Goal: Transaction & Acquisition: Obtain resource

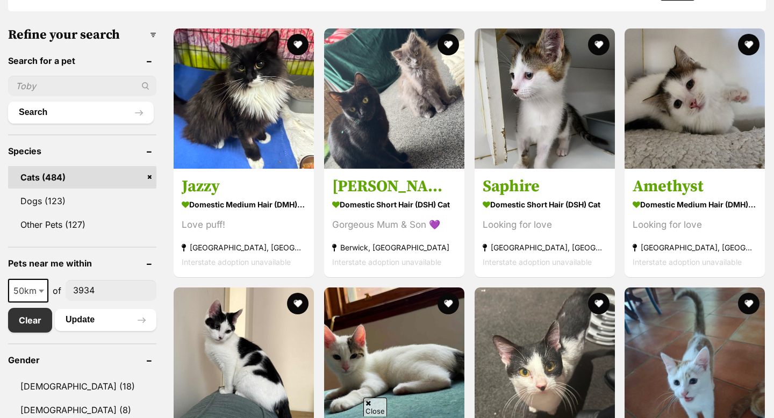
click at [38, 285] on span at bounding box center [42, 291] width 11 height 24
select select "100"
click at [77, 324] on button "Update" at bounding box center [106, 319] width 102 height 21
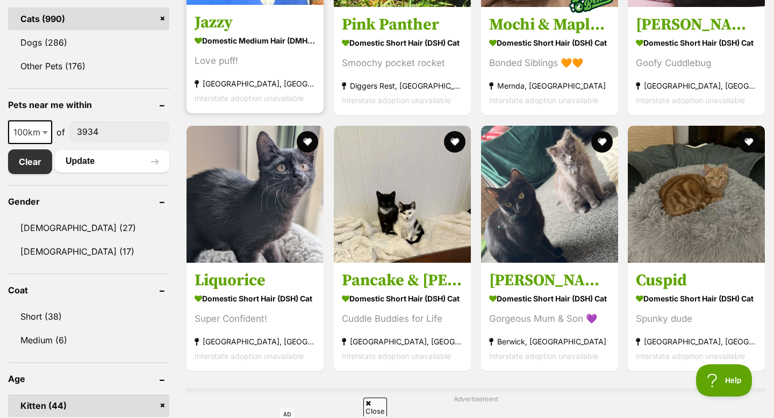
scroll to position [483, 0]
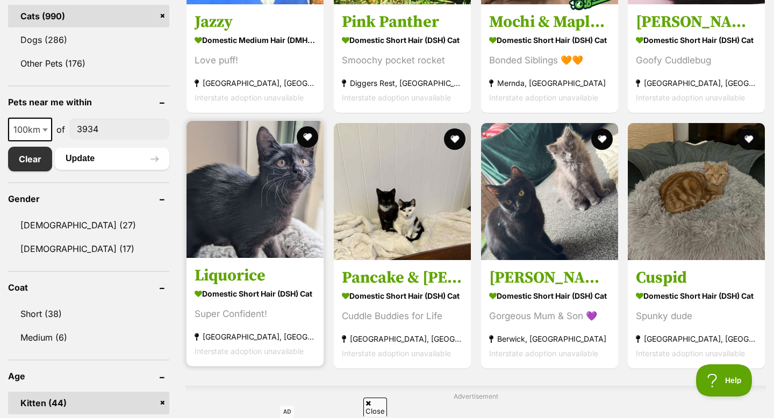
click at [246, 216] on img at bounding box center [254, 189] width 137 height 137
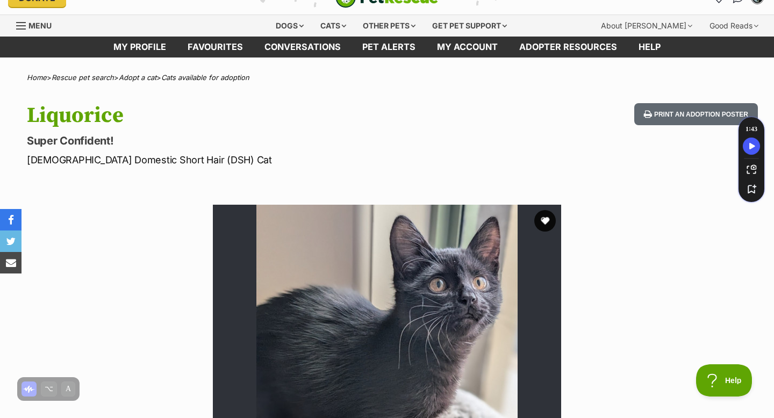
scroll to position [15, 0]
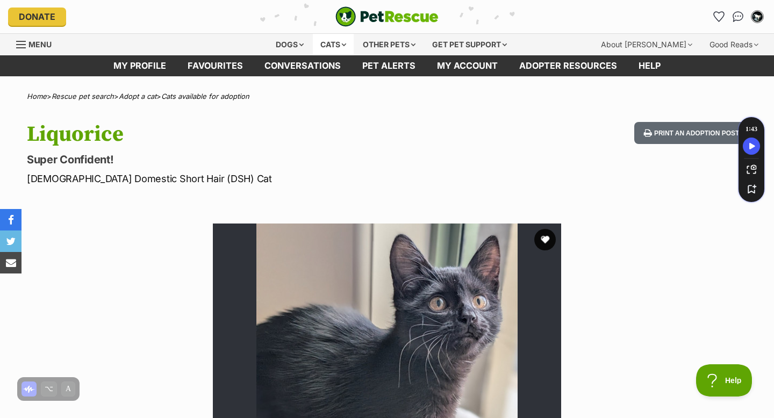
click at [334, 43] on div "Cats" at bounding box center [333, 44] width 41 height 21
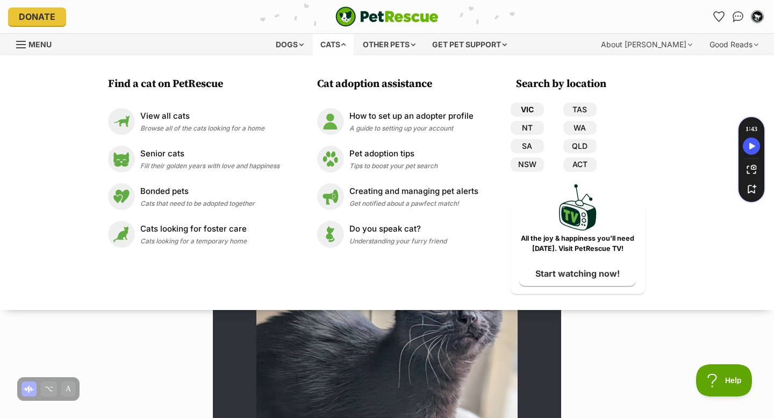
click at [522, 112] on link "VIC" at bounding box center [526, 110] width 33 height 14
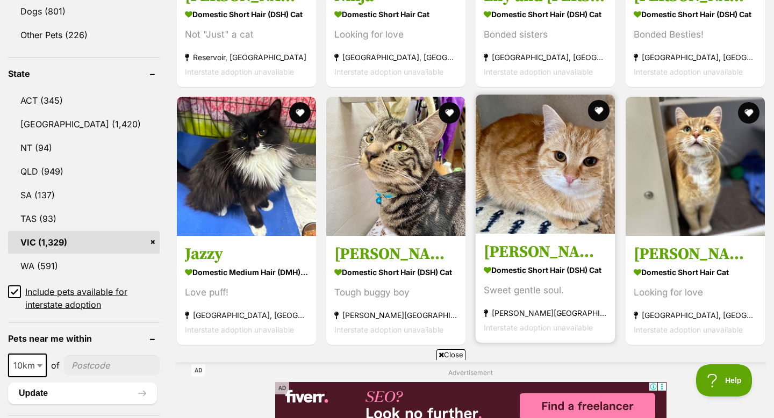
scroll to position [516, 0]
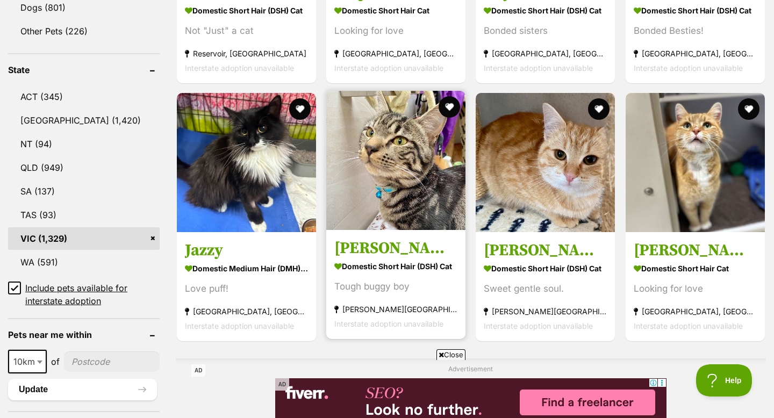
click at [418, 169] on img at bounding box center [395, 160] width 139 height 139
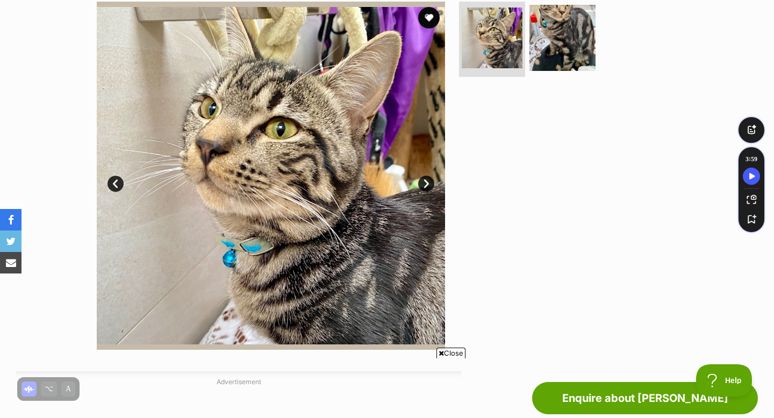
scroll to position [197, 0]
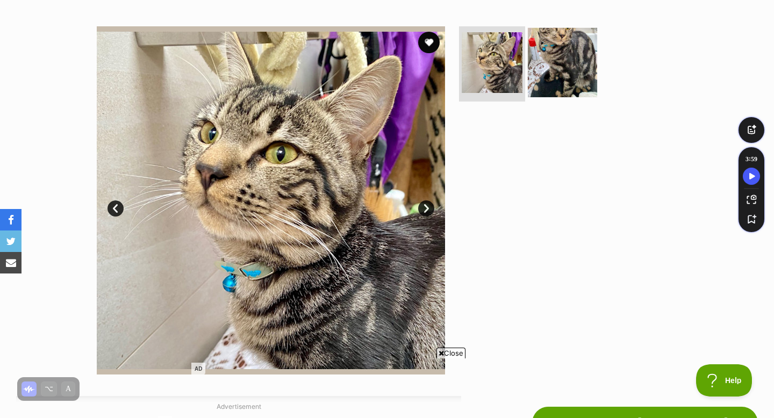
click at [575, 55] on img at bounding box center [562, 62] width 69 height 69
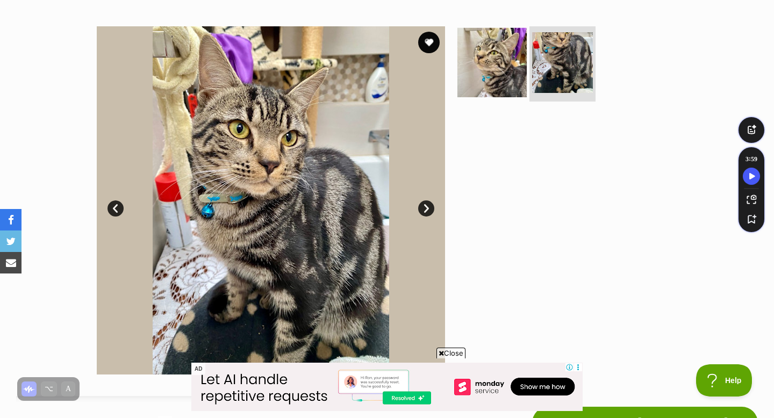
scroll to position [0, 0]
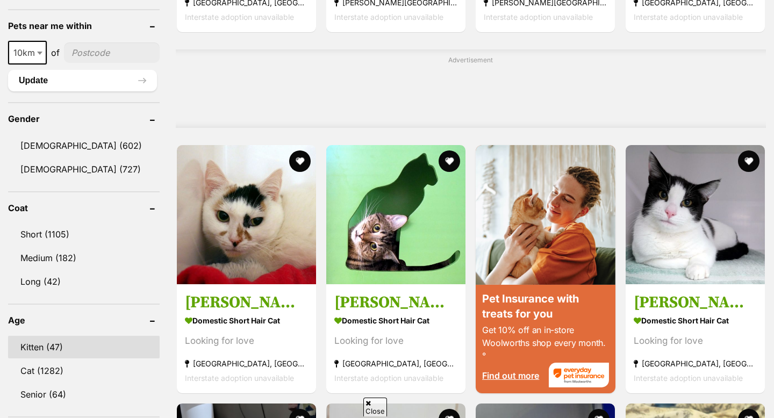
scroll to position [852, 0]
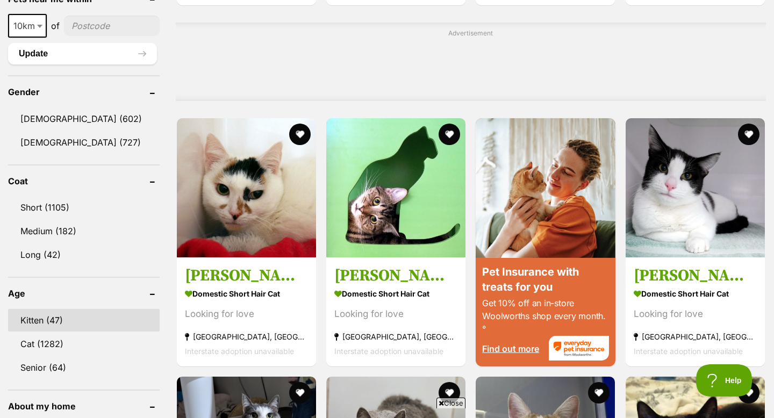
click at [47, 313] on link "Kitten (47)" at bounding box center [83, 320] width 151 height 23
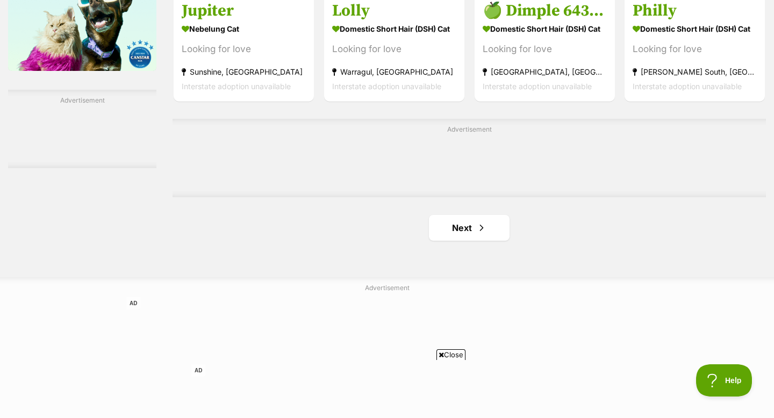
scroll to position [1750, 0]
click at [449, 229] on link "Next" at bounding box center [469, 227] width 81 height 26
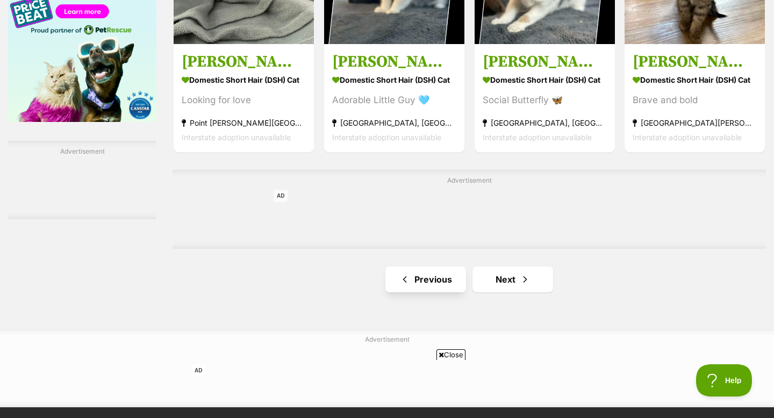
scroll to position [1699, 0]
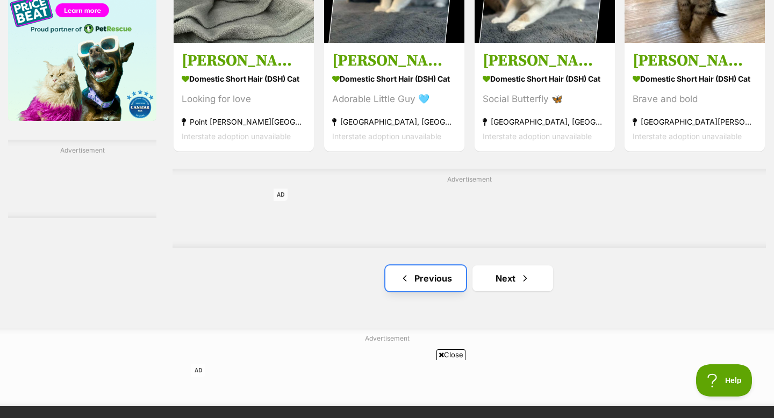
click at [457, 280] on link "Previous" at bounding box center [425, 278] width 81 height 26
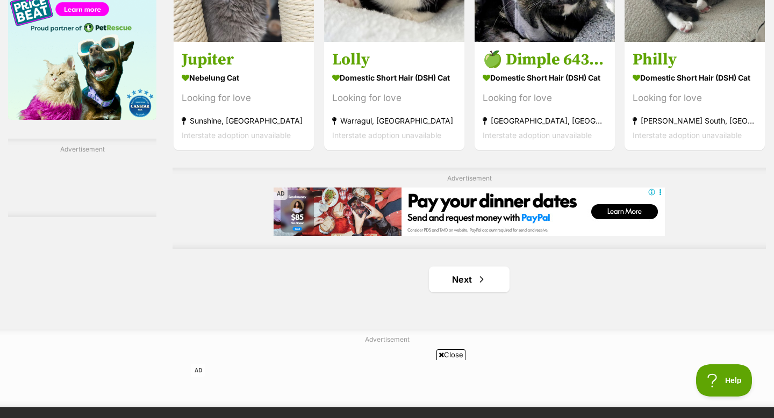
scroll to position [1758, 0]
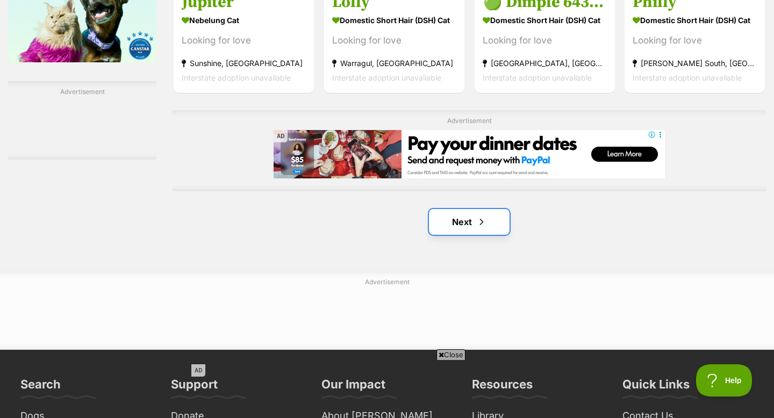
click at [482, 221] on span "Next page" at bounding box center [481, 221] width 11 height 13
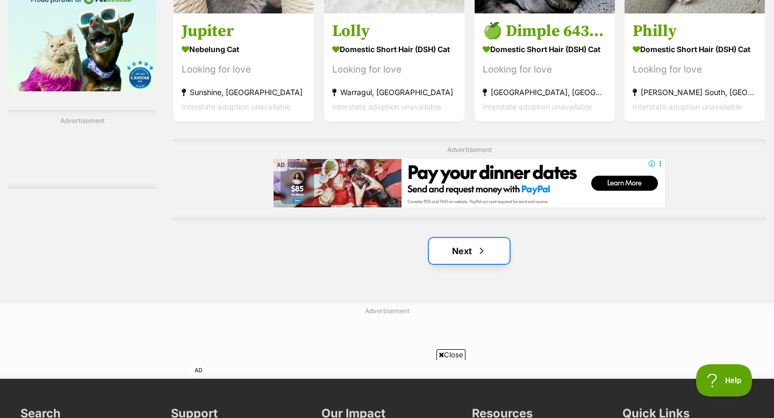
scroll to position [1691, 0]
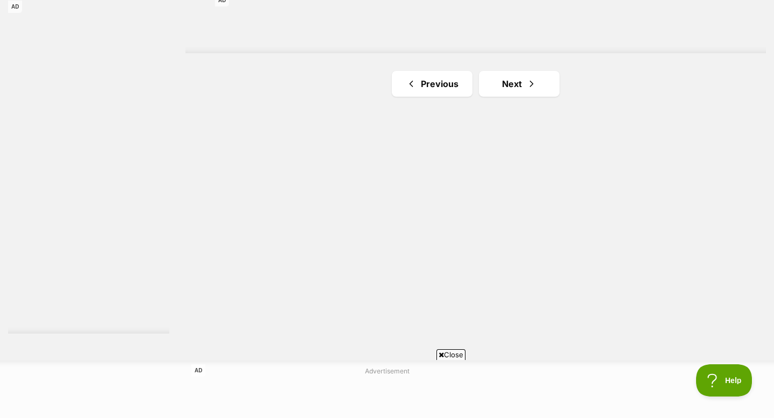
scroll to position [1710, 0]
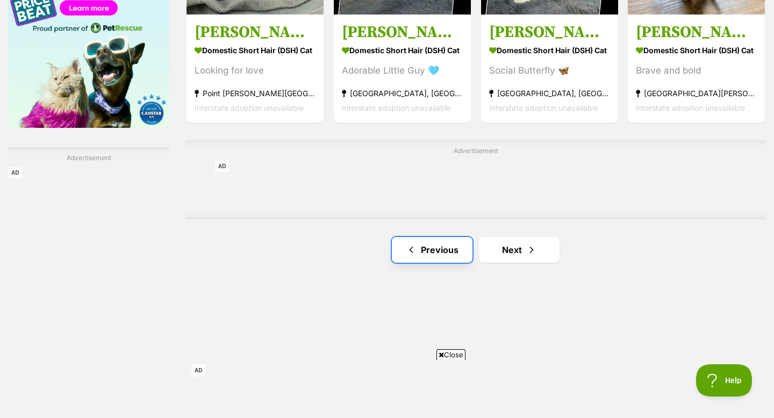
click at [412, 245] on span "Previous page" at bounding box center [411, 249] width 11 height 13
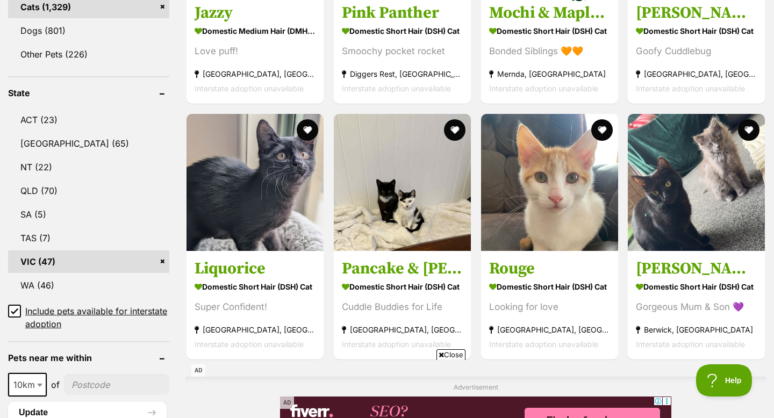
scroll to position [491, 0]
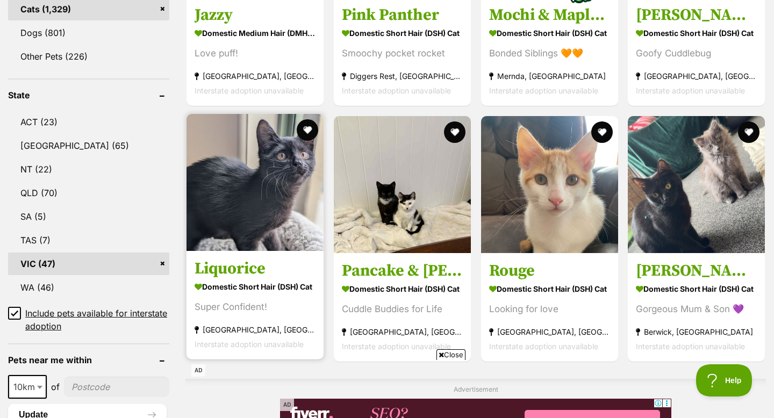
click at [283, 229] on img at bounding box center [254, 182] width 137 height 137
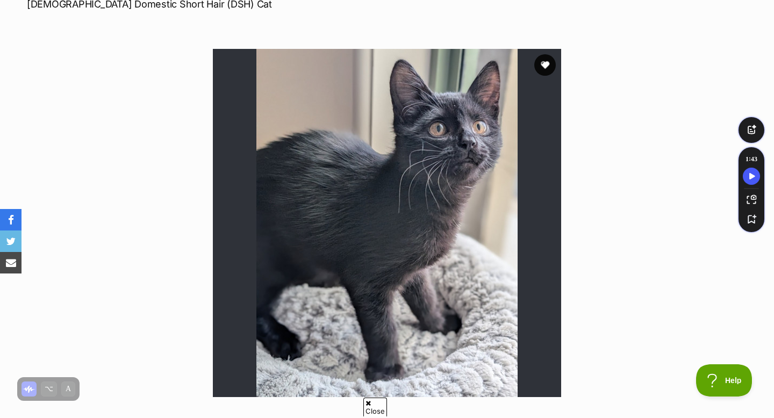
scroll to position [178, 0]
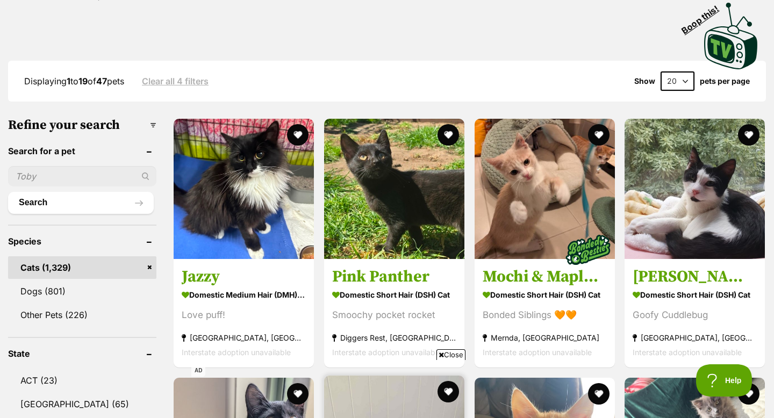
scroll to position [237, 0]
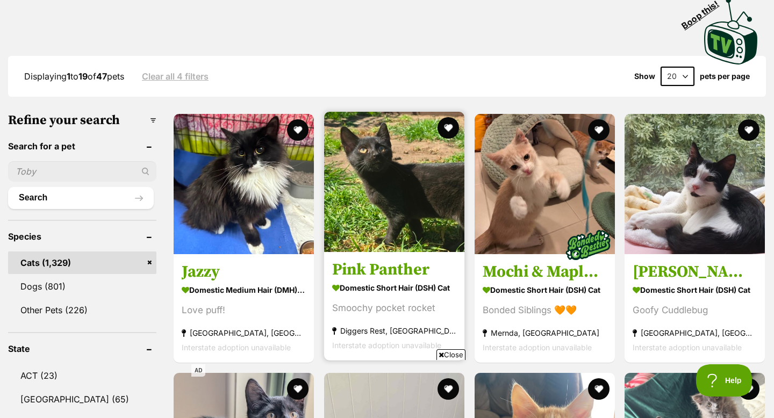
click at [351, 206] on img at bounding box center [394, 182] width 140 height 140
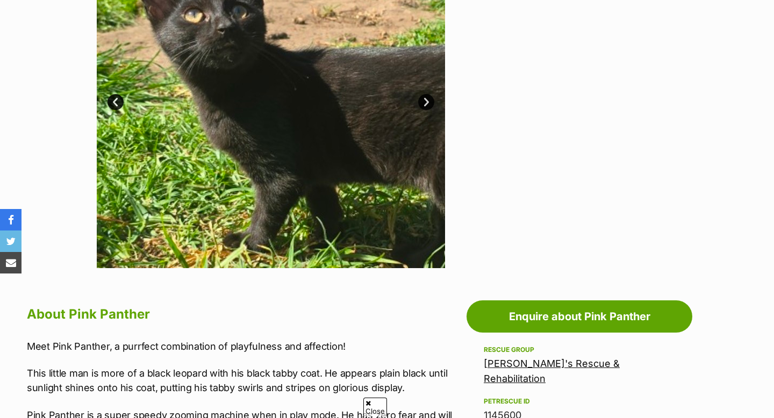
scroll to position [314, 0]
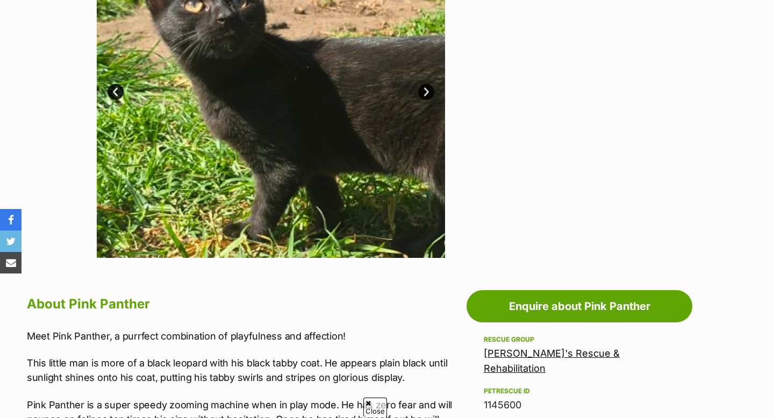
click at [526, 356] on link "[PERSON_NAME]'s Rescue & Rehabilitation" at bounding box center [551, 361] width 136 height 26
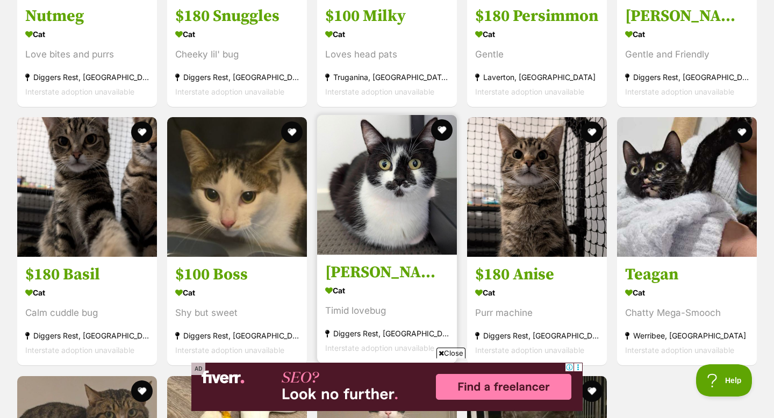
scroll to position [1270, 0]
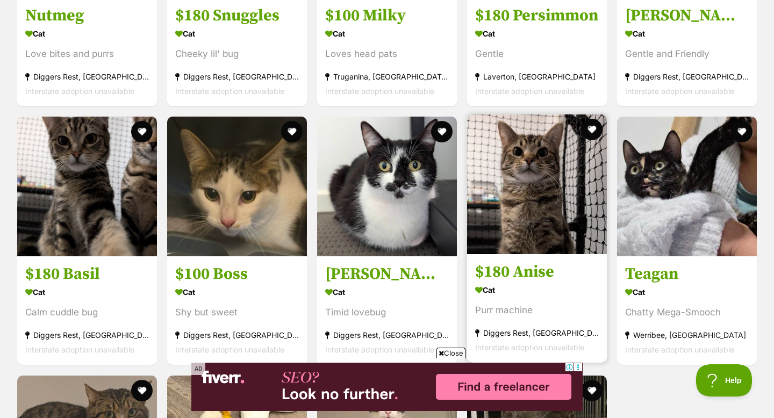
click at [524, 185] on img at bounding box center [537, 184] width 140 height 140
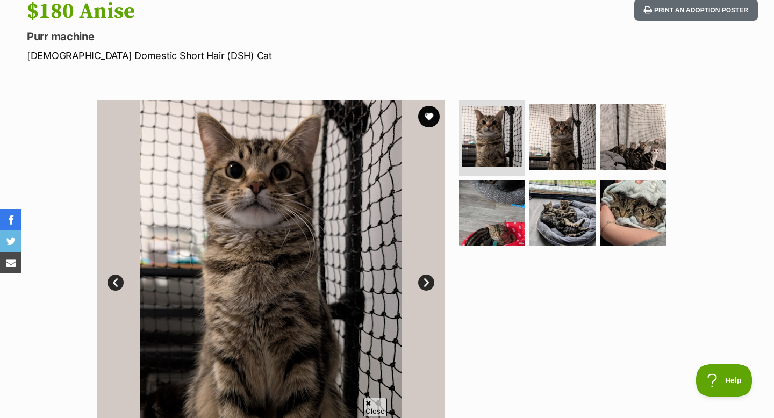
scroll to position [120, 0]
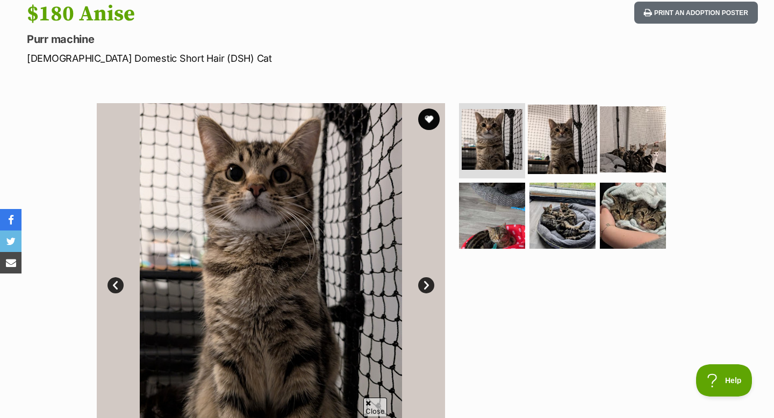
click at [569, 147] on img at bounding box center [562, 139] width 69 height 69
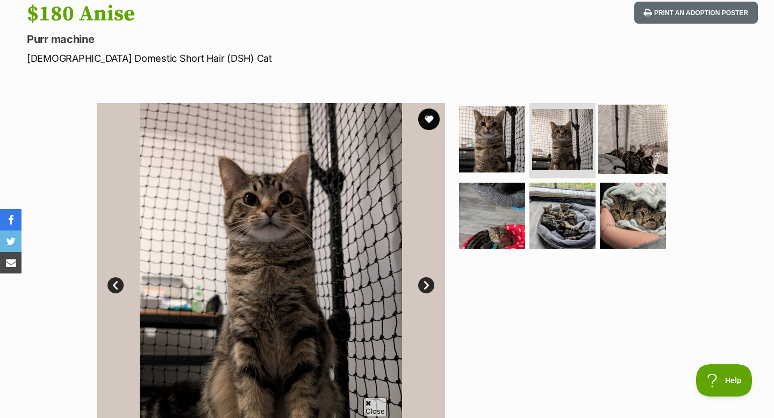
click at [625, 149] on img at bounding box center [632, 139] width 69 height 69
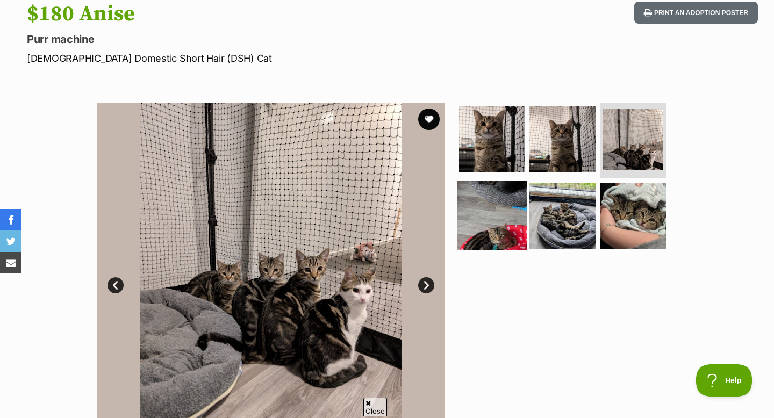
click at [521, 213] on img at bounding box center [491, 215] width 69 height 69
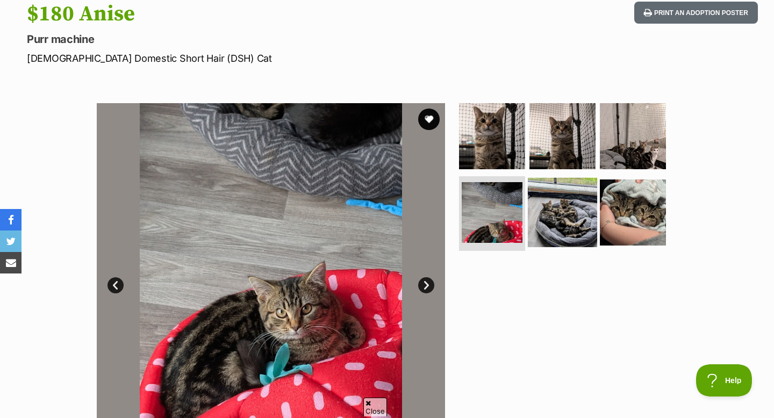
click at [592, 218] on img at bounding box center [562, 211] width 69 height 69
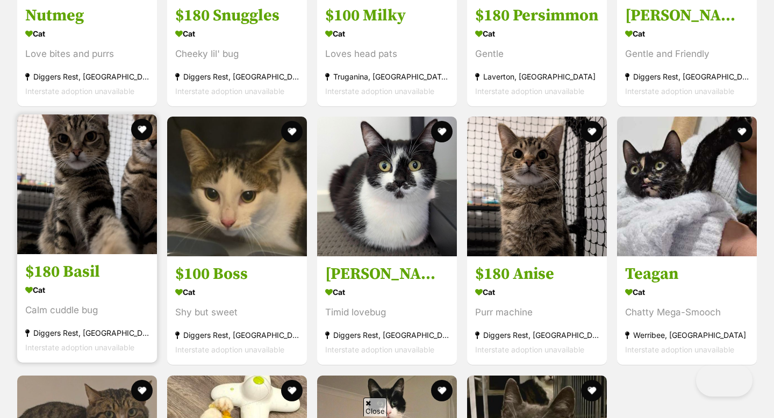
click at [136, 214] on img at bounding box center [87, 184] width 140 height 140
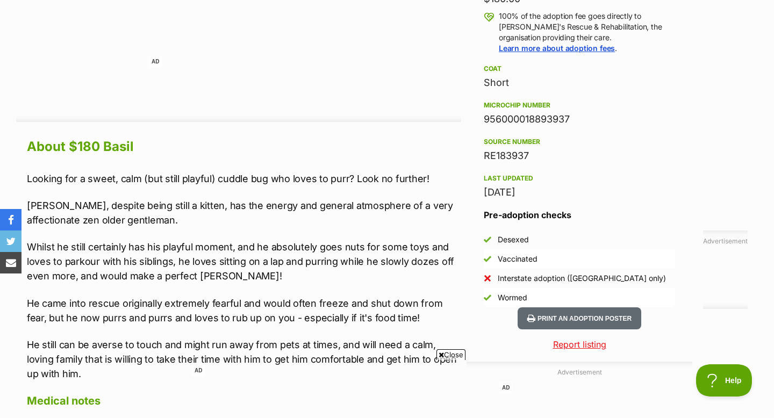
scroll to position [826, 0]
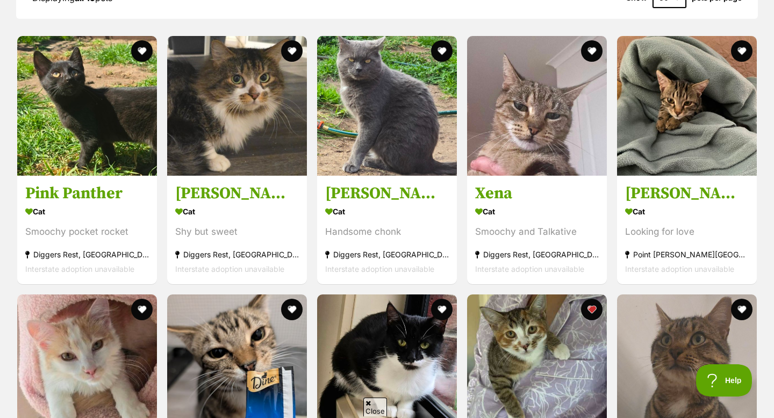
scroll to position [833, 0]
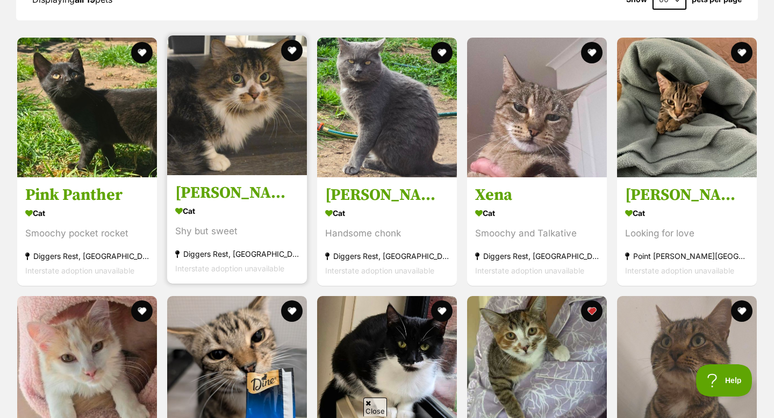
click at [240, 160] on img at bounding box center [237, 105] width 140 height 140
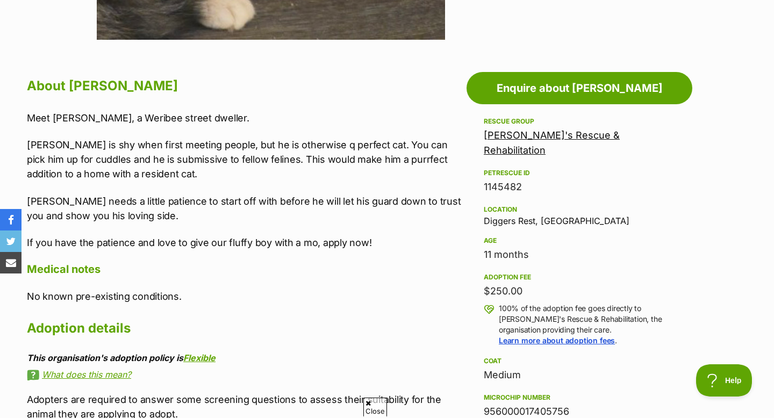
scroll to position [531, 0]
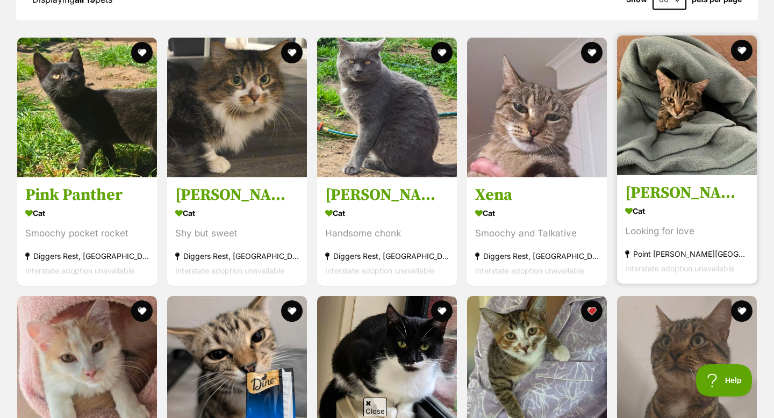
click at [647, 135] on img at bounding box center [687, 105] width 140 height 140
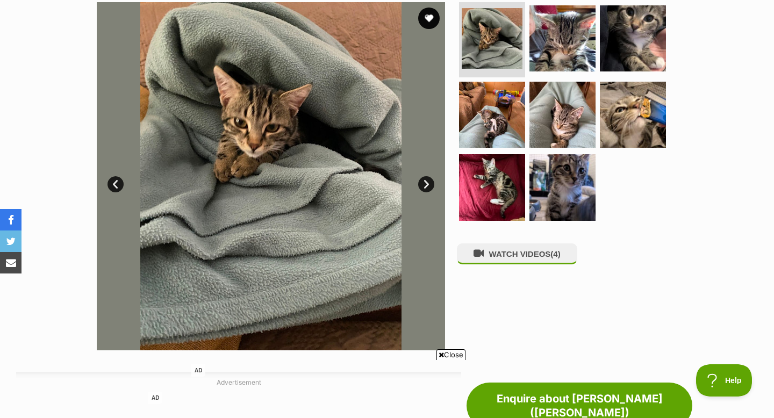
scroll to position [221, 0]
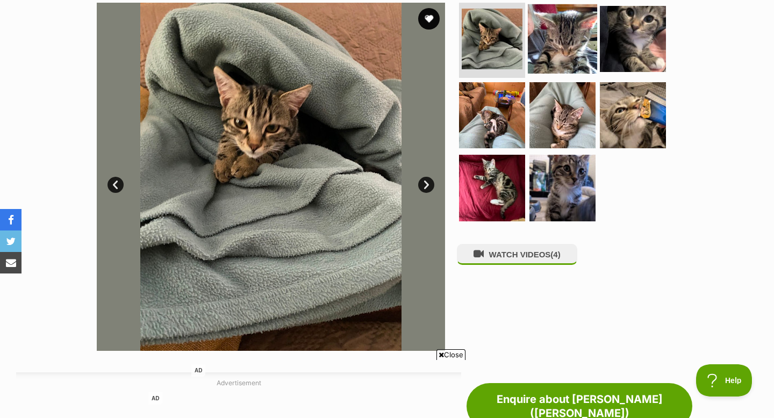
click at [575, 66] on img at bounding box center [562, 38] width 69 height 69
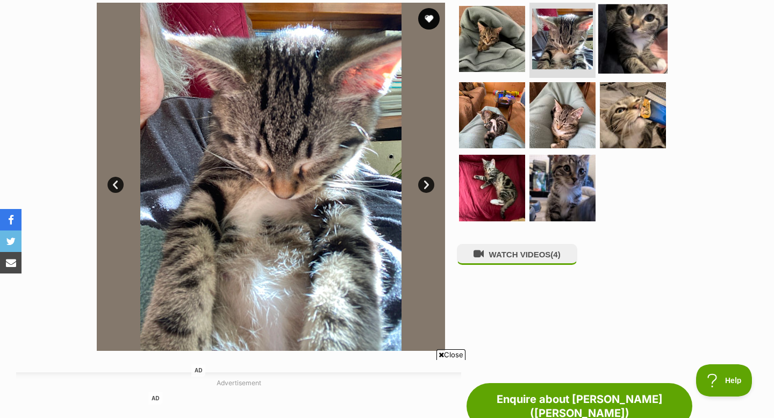
click at [612, 42] on img at bounding box center [632, 38] width 69 height 69
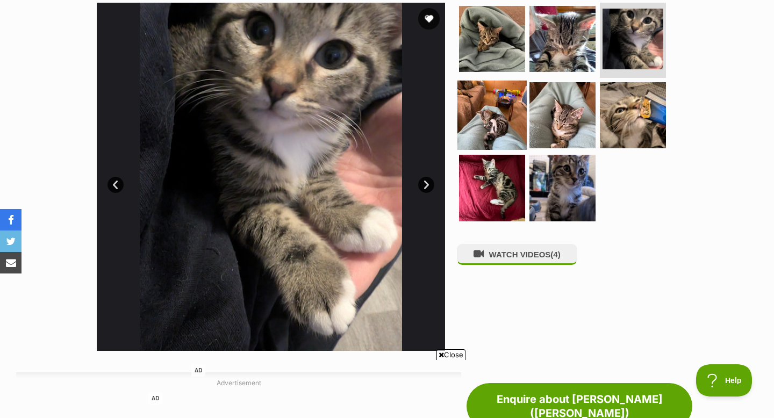
click at [487, 125] on img at bounding box center [491, 114] width 69 height 69
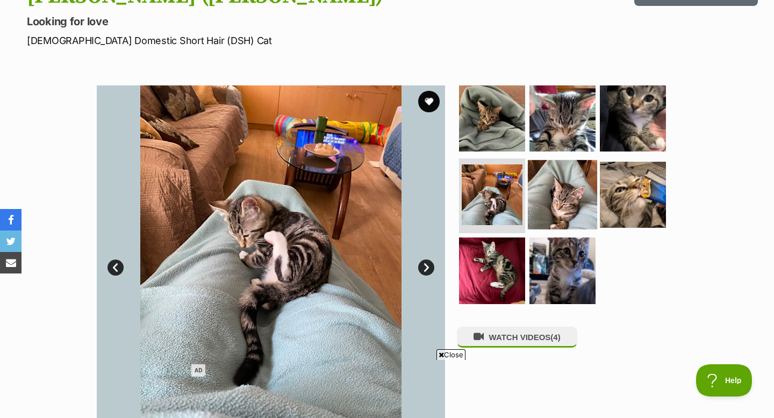
scroll to position [133, 0]
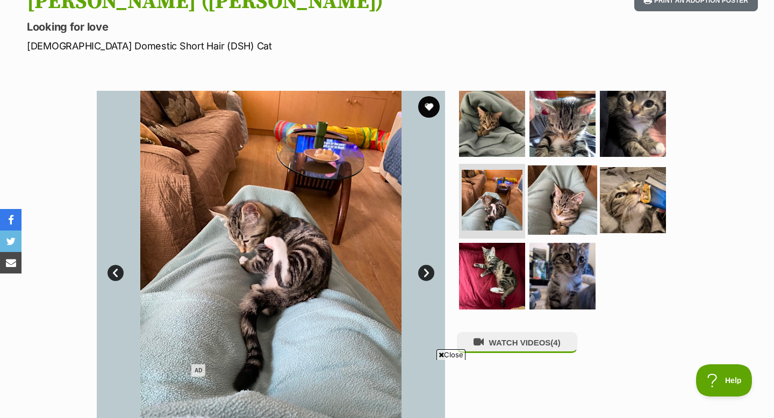
click at [553, 186] on img at bounding box center [562, 199] width 69 height 69
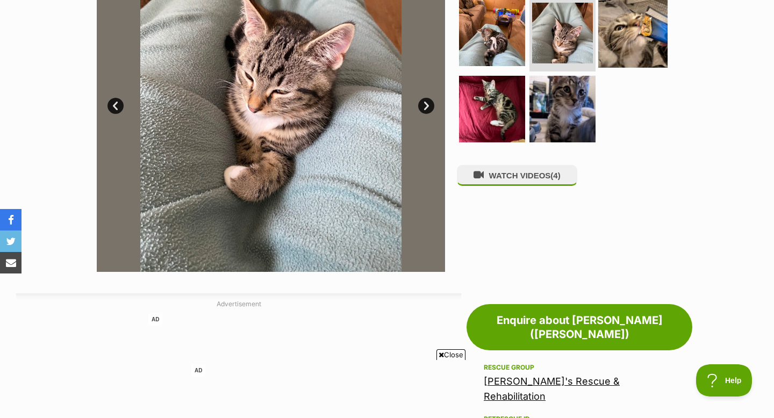
scroll to position [299, 0]
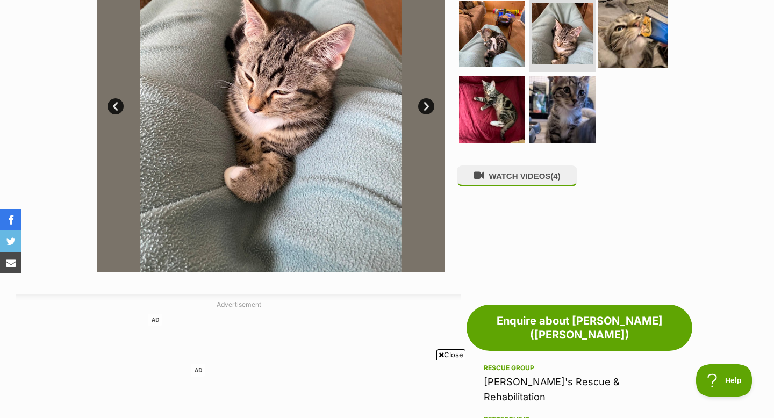
click at [618, 49] on img at bounding box center [632, 32] width 69 height 69
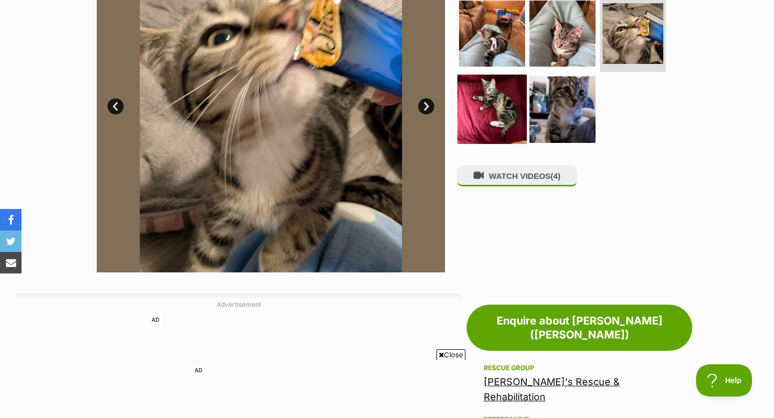
click at [515, 91] on img at bounding box center [491, 109] width 69 height 69
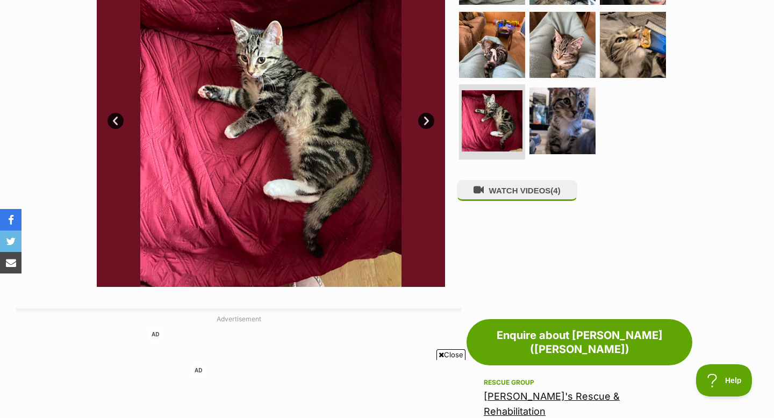
scroll to position [280, 0]
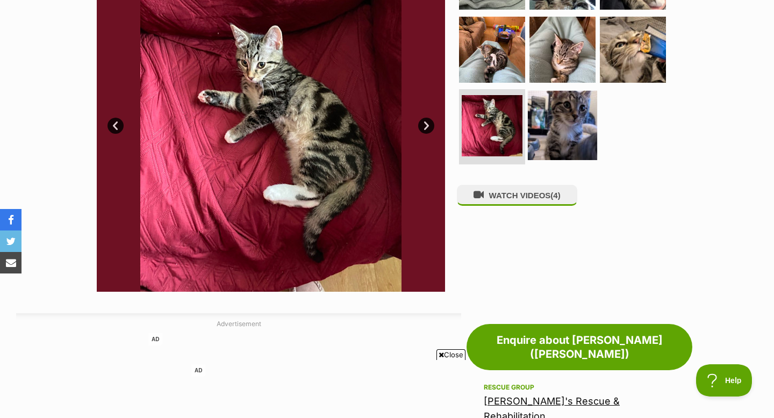
click at [542, 109] on img at bounding box center [562, 125] width 69 height 69
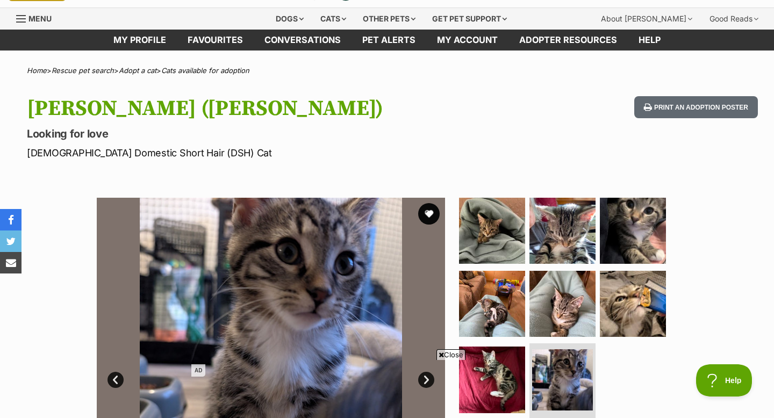
scroll to position [10, 0]
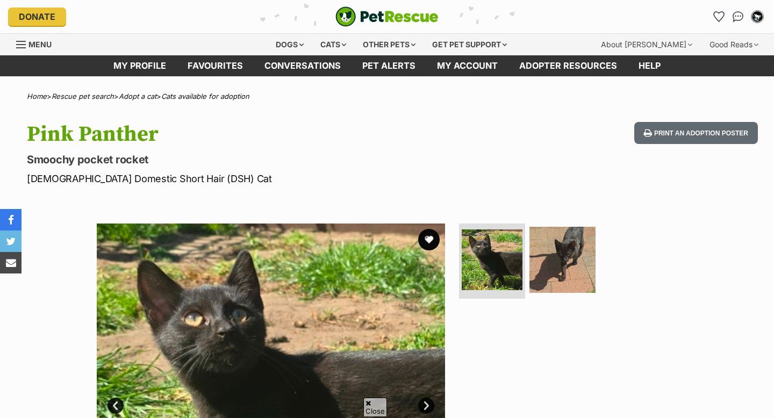
scroll to position [627, 0]
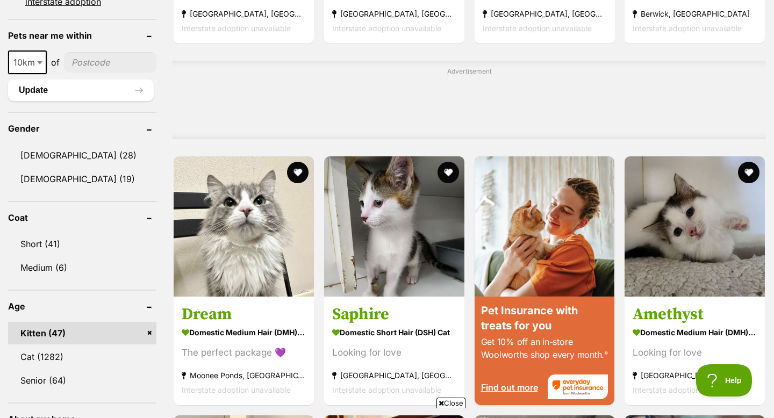
scroll to position [682, 0]
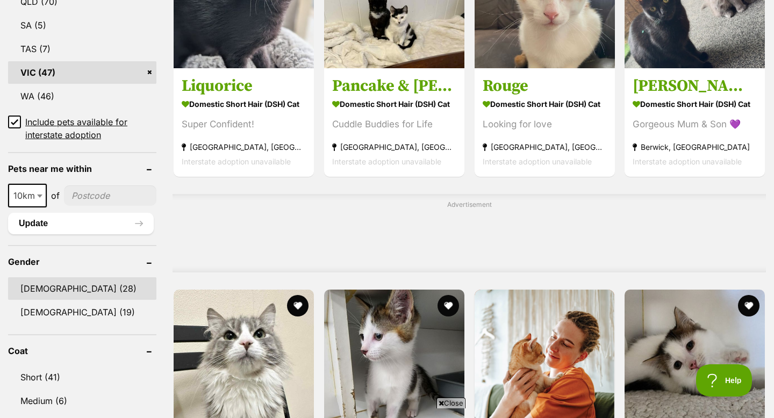
click at [93, 289] on link "[DEMOGRAPHIC_DATA] (28)" at bounding box center [82, 288] width 148 height 23
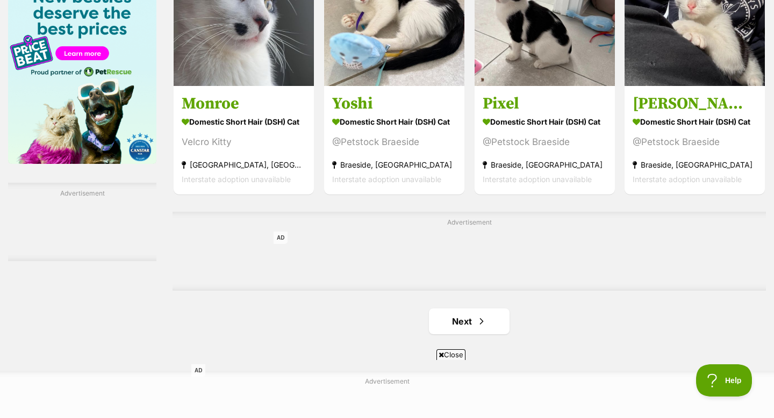
scroll to position [1734, 0]
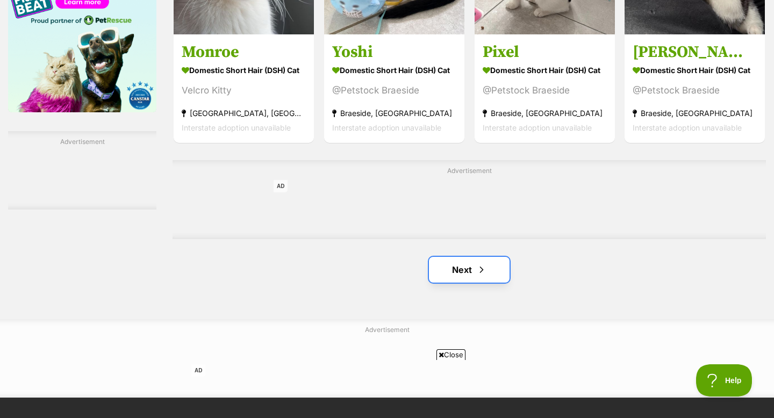
click at [446, 257] on link "Next" at bounding box center [469, 270] width 81 height 26
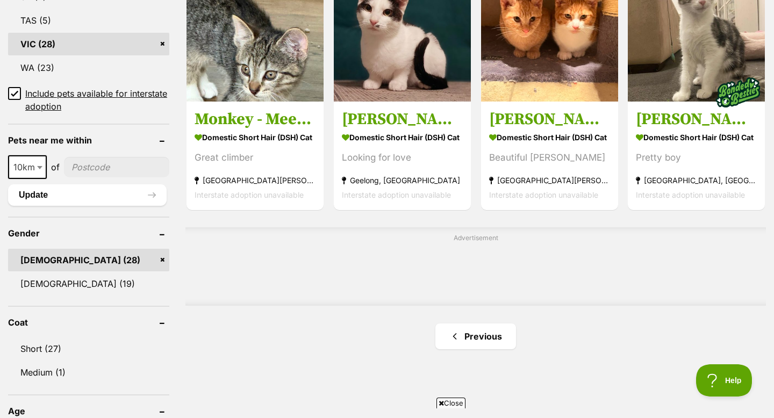
scroll to position [740, 0]
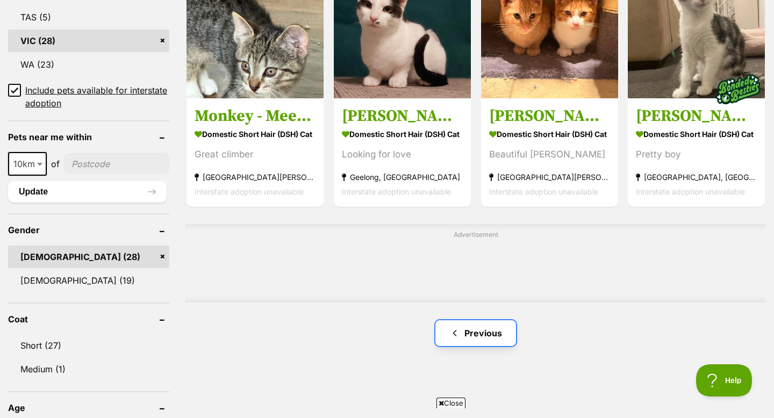
click at [458, 327] on span "Previous page" at bounding box center [454, 333] width 11 height 13
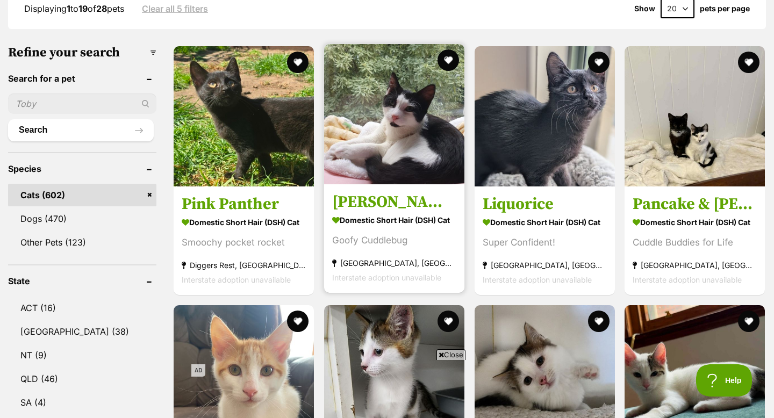
scroll to position [333, 0]
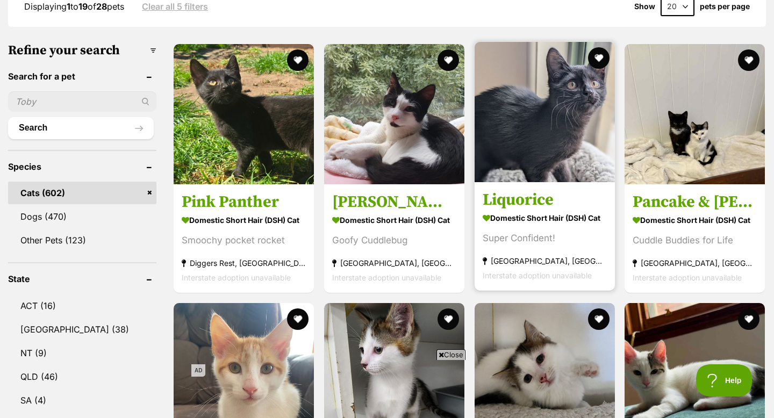
click at [537, 130] on img at bounding box center [544, 112] width 140 height 140
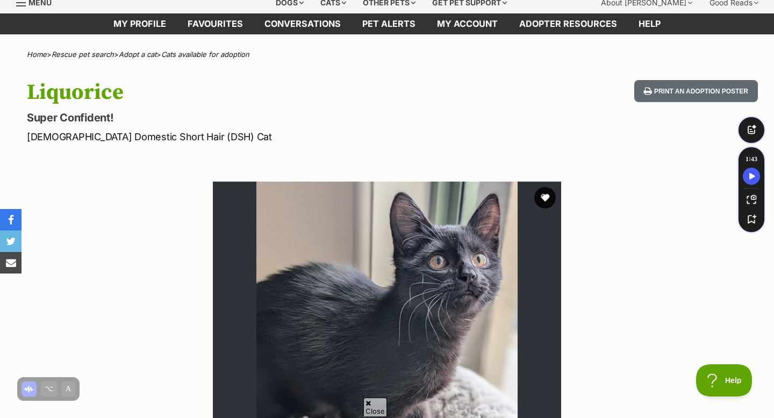
scroll to position [48, 0]
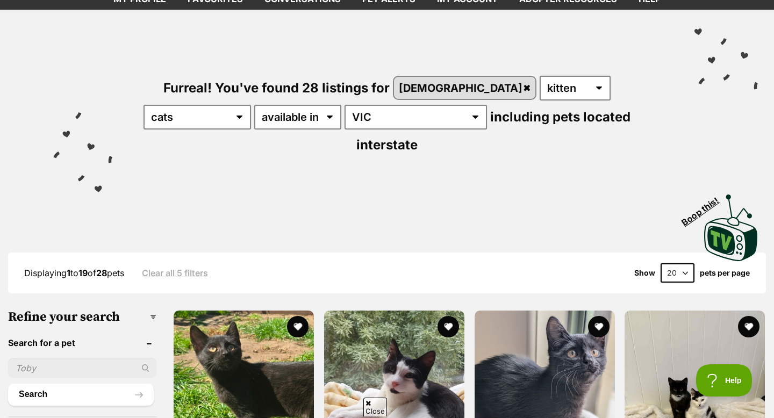
scroll to position [64, 0]
